Goal: Information Seeking & Learning: Learn about a topic

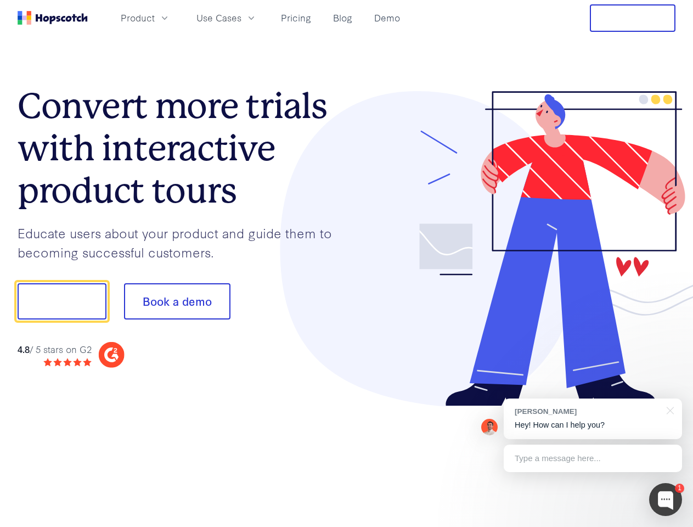
click at [347, 263] on div at bounding box center [511, 249] width 329 height 316
click at [155, 18] on span "Product" at bounding box center [138, 18] width 34 height 14
click at [242, 18] on span "Use Cases" at bounding box center [219, 18] width 45 height 14
click at [633, 18] on button "Free Trial" at bounding box center [633, 17] width 86 height 27
click at [61, 301] on button "Show me!" at bounding box center [62, 301] width 89 height 36
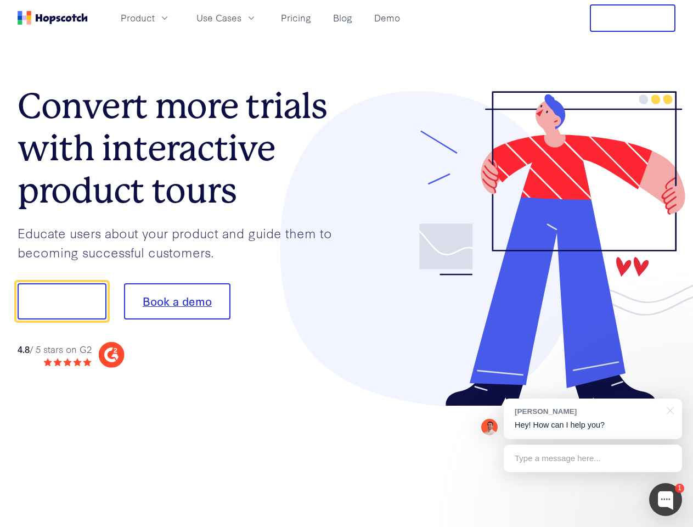
click at [177, 301] on button "Book a demo" at bounding box center [177, 301] width 106 height 36
click at [666, 500] on div at bounding box center [665, 499] width 33 height 33
click at [593, 419] on div "[PERSON_NAME] Hey! How can I help you?" at bounding box center [593, 419] width 178 height 41
click at [669, 526] on div "1 [PERSON_NAME] Hey! How can I help you? Type a message here... Free live chat …" at bounding box center [346, 527] width 693 height 0
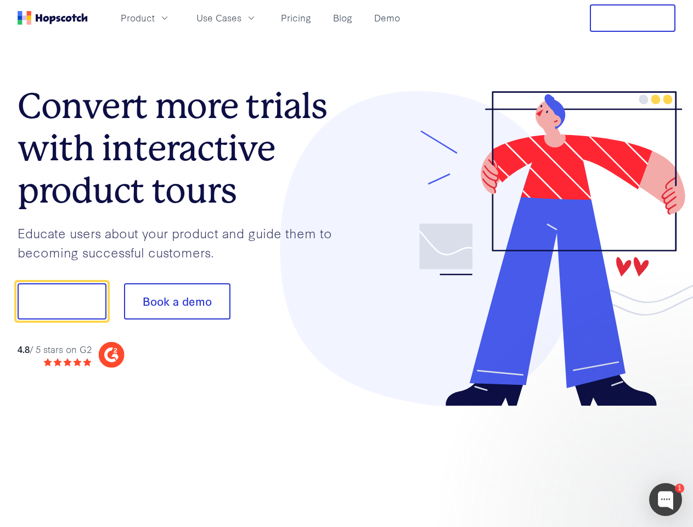
click at [593, 458] on div at bounding box center [579, 373] width 206 height 219
